Goal: Find specific page/section: Find specific page/section

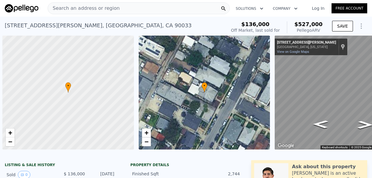
scroll to position [0, 2]
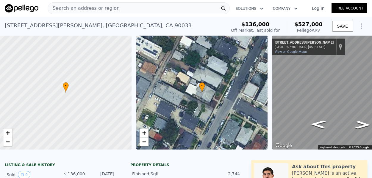
click at [143, 4] on div "Search an address or region" at bounding box center [139, 8] width 182 height 12
type input "4"
type input "2.25"
type input "2002"
type input "5853"
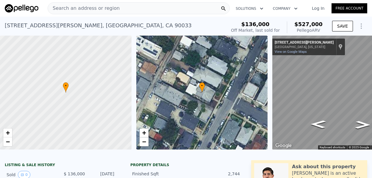
type input "6307"
type input "$ 1,074,000"
type input "$ 853,842"
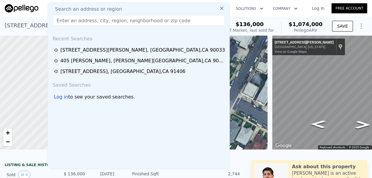
click at [143, 7] on div "Search an address or region" at bounding box center [138, 9] width 177 height 7
click at [135, 20] on input "text" at bounding box center [139, 20] width 172 height 11
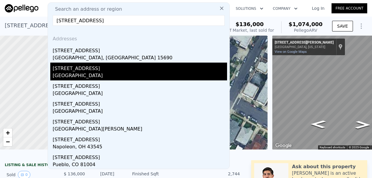
type input "[STREET_ADDRESS]"
click at [92, 74] on div "[GEOGRAPHIC_DATA]" at bounding box center [140, 76] width 174 height 8
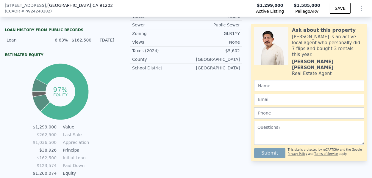
scroll to position [264, 0]
